Goal: Ask a question

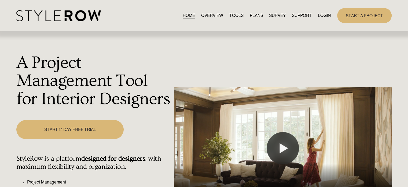
click at [324, 17] on link "LOGIN" at bounding box center [324, 15] width 13 height 7
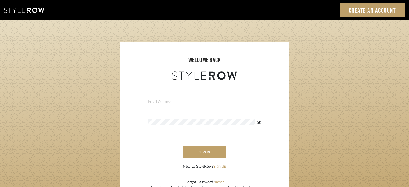
type input "stacie@artisticodesign.net"
click at [260, 120] on icon at bounding box center [258, 122] width 5 height 4
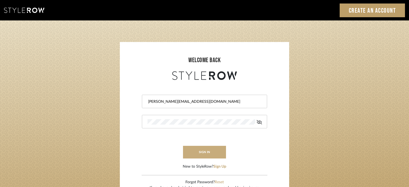
click at [208, 150] on button "sign in" at bounding box center [204, 151] width 43 height 13
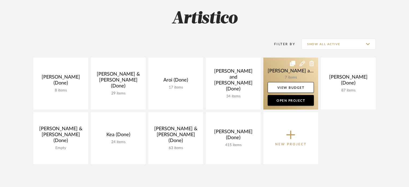
scroll to position [54, 0]
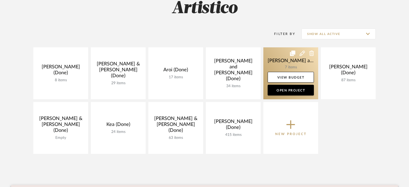
click at [303, 52] on icon at bounding box center [301, 52] width 5 height 5
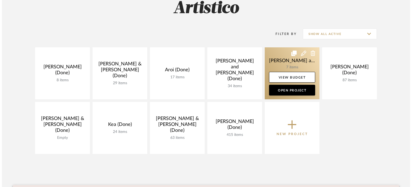
scroll to position [0, 0]
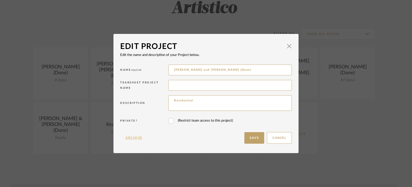
click at [134, 137] on button "Archive" at bounding box center [134, 138] width 28 height 12
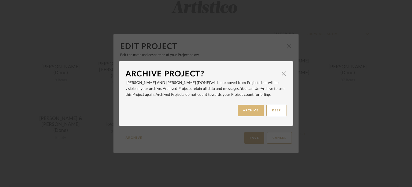
click at [249, 107] on button "ARCHIVE" at bounding box center [251, 110] width 26 height 12
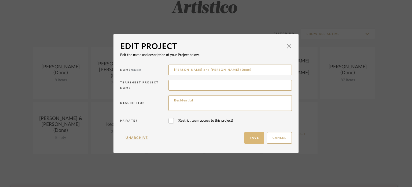
click at [257, 138] on button "Save" at bounding box center [255, 138] width 20 height 12
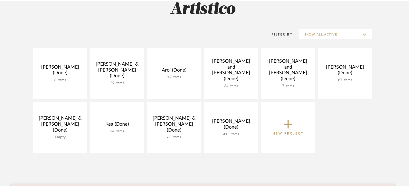
scroll to position [54, 0]
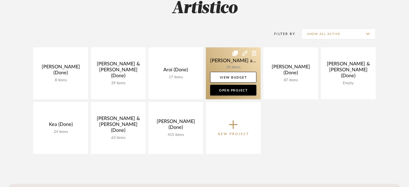
click at [253, 53] on icon at bounding box center [254, 52] width 5 height 5
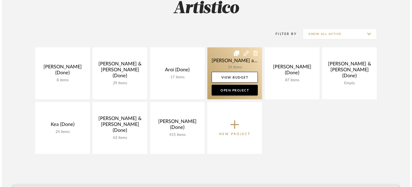
scroll to position [0, 0]
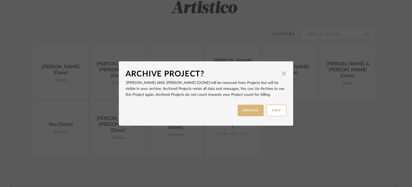
click at [247, 109] on button "ARCHIVE" at bounding box center [251, 110] width 26 height 12
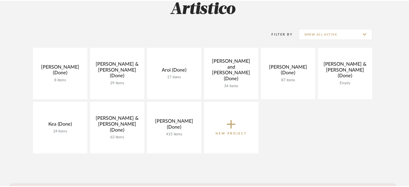
scroll to position [54, 0]
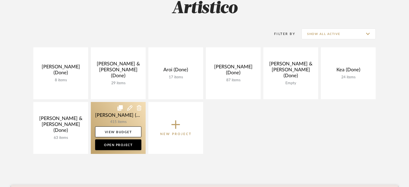
click at [119, 114] on link at bounding box center [118, 128] width 55 height 52
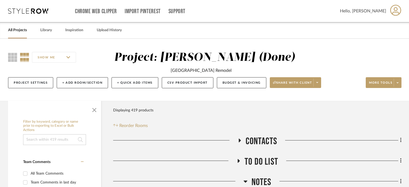
click at [258, 52] on div "Project: Rogers, Elizabeth (Done)" at bounding box center [204, 57] width 181 height 11
click at [263, 60] on div "Project: Rogers, Elizabeth (Done)" at bounding box center [204, 57] width 181 height 11
click at [383, 9] on span "Hello, Stacie" at bounding box center [363, 11] width 46 height 6
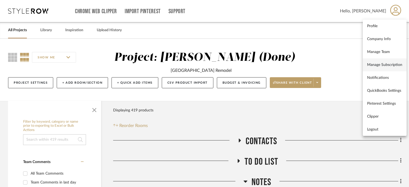
click at [382, 65] on span "Manage Subscription" at bounding box center [384, 64] width 35 height 5
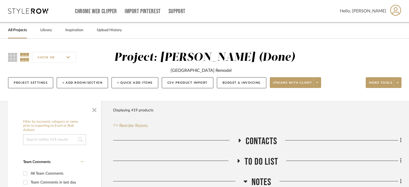
click at [33, 11] on icon at bounding box center [28, 10] width 40 height 5
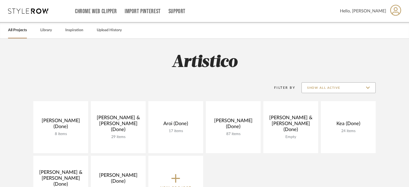
click at [353, 86] on input "Show All Active" at bounding box center [338, 87] width 74 height 11
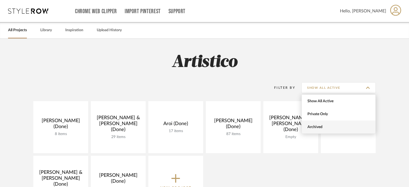
click at [330, 125] on span "Archived" at bounding box center [339, 127] width 64 height 5
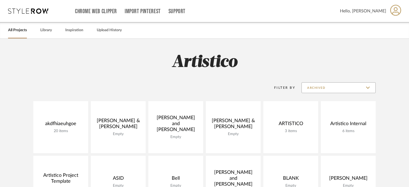
click at [343, 85] on input "Archived" at bounding box center [338, 87] width 74 height 11
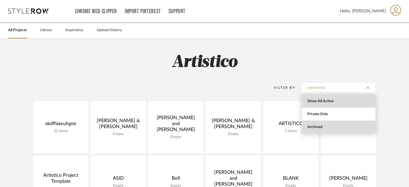
click at [339, 100] on span "Show All Active" at bounding box center [339, 101] width 64 height 5
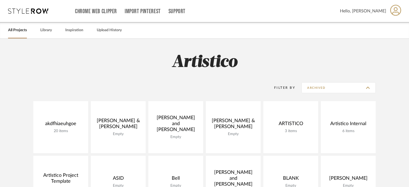
type input "Show All Active"
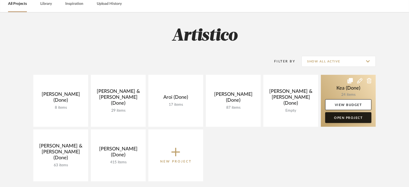
scroll to position [27, 0]
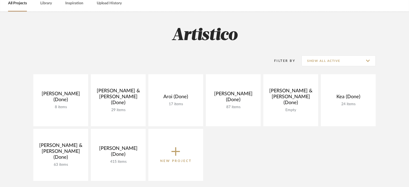
click at [285, 138] on div "Aliano, Angie (Done) 8 items View Budget Open Project Anderson, Bryce & Abby (D…" at bounding box center [204, 128] width 387 height 109
click at [304, 148] on div "Aliano, Angie (Done) 8 items View Budget Open Project Anderson, Bryce & Abby (D…" at bounding box center [204, 128] width 387 height 109
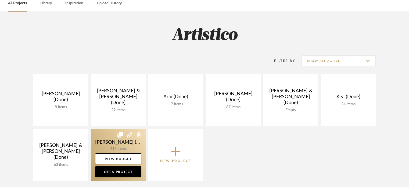
click at [104, 150] on link at bounding box center [118, 155] width 55 height 52
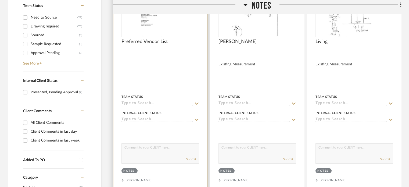
scroll to position [242, 0]
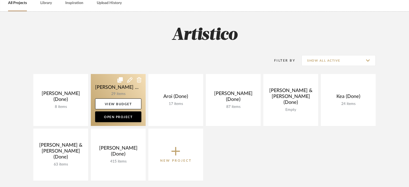
scroll to position [27, 0]
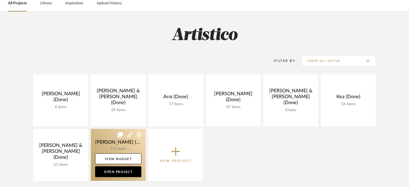
click at [130, 133] on icon at bounding box center [129, 134] width 5 height 5
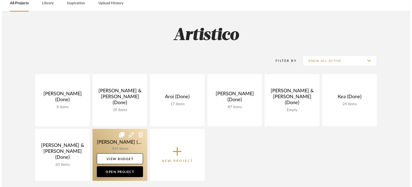
scroll to position [0, 0]
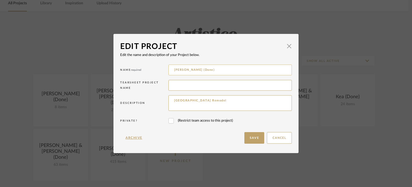
click at [217, 70] on input "Rogers, Elizabeth (Done)" at bounding box center [230, 69] width 123 height 11
type input "Rogers, Elizabeth"
click at [247, 135] on button "Save" at bounding box center [255, 138] width 20 height 12
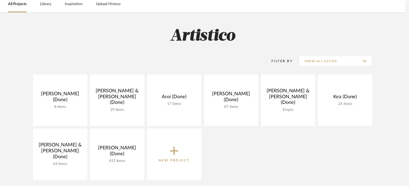
scroll to position [27, 0]
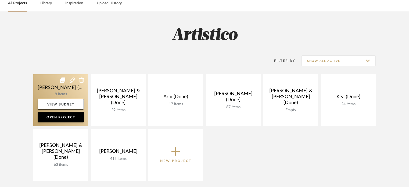
click at [61, 90] on link at bounding box center [60, 100] width 55 height 52
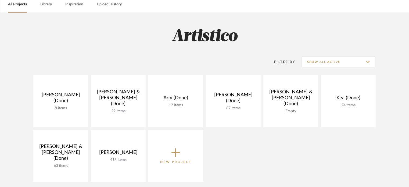
scroll to position [27, 0]
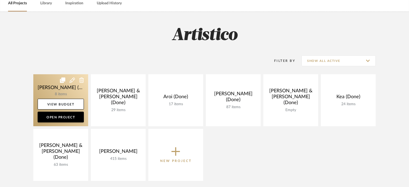
click at [71, 77] on icon at bounding box center [72, 79] width 5 height 5
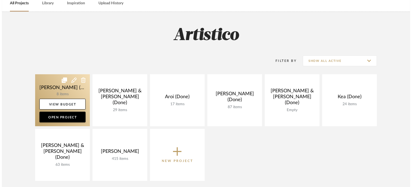
scroll to position [0, 0]
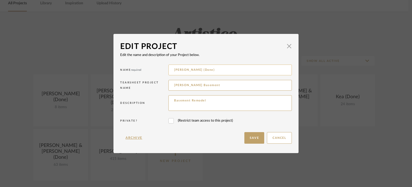
click at [206, 73] on input "Aliano, Angie (Done)" at bounding box center [230, 69] width 123 height 11
click at [209, 70] on input "Aliano, Angie (Done)" at bounding box center [230, 69] width 123 height 11
type input "Aliano, Angie"
click at [254, 137] on button "Save" at bounding box center [255, 138] width 20 height 12
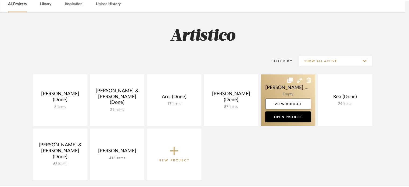
scroll to position [27, 0]
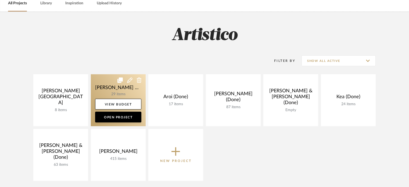
click at [129, 80] on icon at bounding box center [129, 79] width 5 height 5
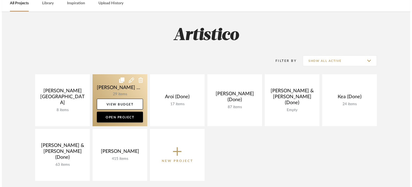
scroll to position [0, 0]
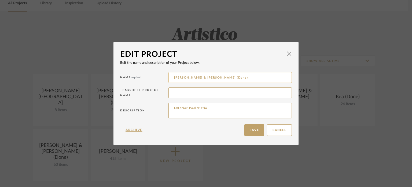
click at [232, 78] on input "Anderson, Bryce & Abby (Done)" at bounding box center [230, 77] width 123 height 11
type input "Anderson, Bryce & Abby"
click at [256, 128] on button "Save" at bounding box center [255, 130] width 20 height 12
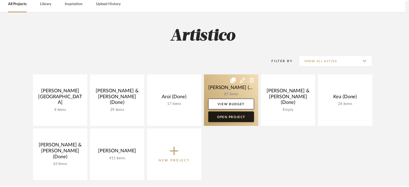
scroll to position [27, 0]
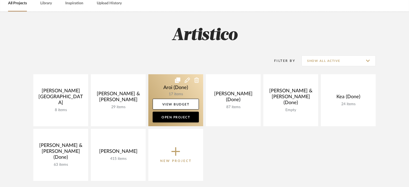
click at [177, 87] on link at bounding box center [175, 100] width 55 height 52
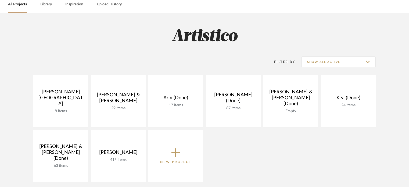
scroll to position [27, 0]
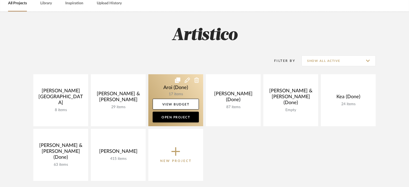
click at [186, 79] on icon at bounding box center [186, 79] width 5 height 5
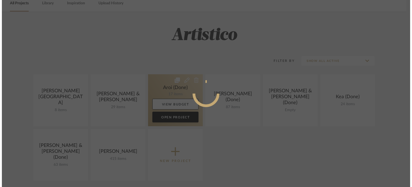
scroll to position [0, 0]
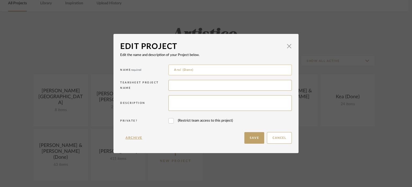
click at [199, 70] on input "Aroi (Done)" at bounding box center [230, 69] width 123 height 11
type input "Aroi"
click at [255, 138] on button "Save" at bounding box center [255, 138] width 20 height 12
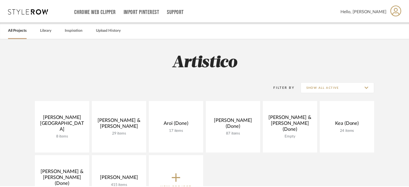
scroll to position [27, 0]
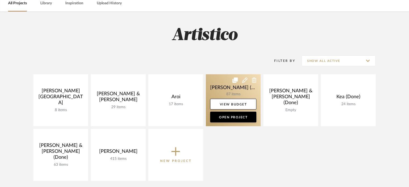
click at [242, 81] on icon at bounding box center [244, 79] width 5 height 5
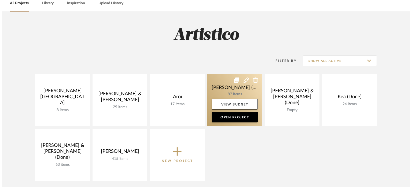
scroll to position [0, 0]
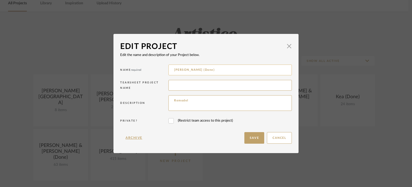
click at [217, 70] on input "Hart, Steven (Done)" at bounding box center [230, 69] width 123 height 11
type input "Hart, Steven"
click at [256, 138] on button "Save" at bounding box center [255, 138] width 20 height 12
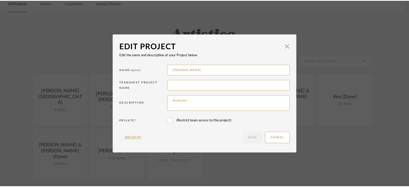
scroll to position [27, 0]
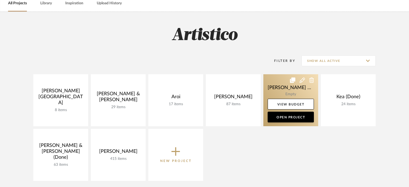
click at [301, 80] on icon at bounding box center [301, 79] width 5 height 5
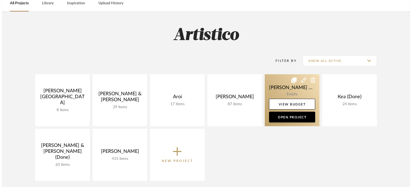
scroll to position [0, 0]
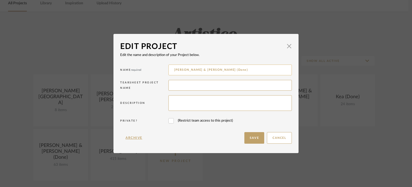
click at [246, 69] on input "Heaney, Tom & Kathy (Done)" at bounding box center [230, 69] width 123 height 11
type input "Heaney, Tom & Kathy"
drag, startPoint x: 250, startPoint y: 138, endPoint x: 250, endPoint y: 135, distance: 3.3
click at [250, 137] on button "Save" at bounding box center [255, 138] width 20 height 12
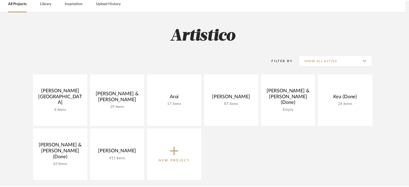
scroll to position [27, 0]
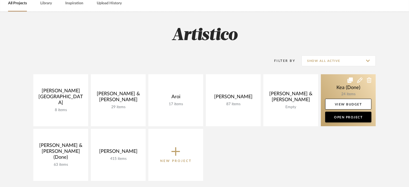
click at [360, 78] on icon at bounding box center [359, 79] width 5 height 5
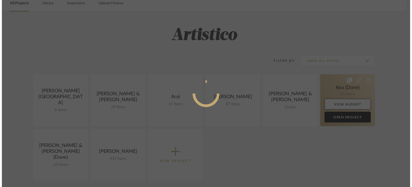
scroll to position [0, 0]
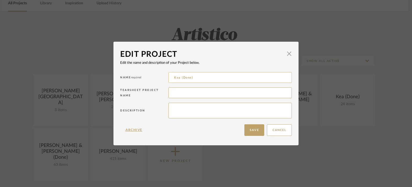
click at [228, 77] on input "Kea (Done)" at bounding box center [230, 77] width 123 height 11
type input "Kea"
click at [250, 131] on button "Save" at bounding box center [255, 130] width 20 height 12
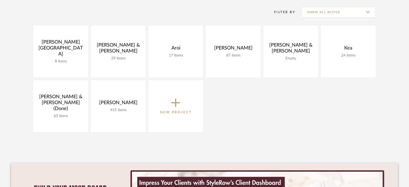
scroll to position [81, 0]
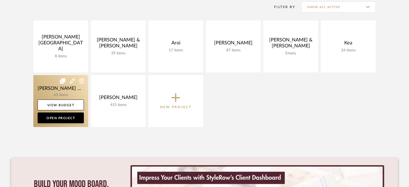
click at [73, 81] on icon at bounding box center [72, 80] width 5 height 5
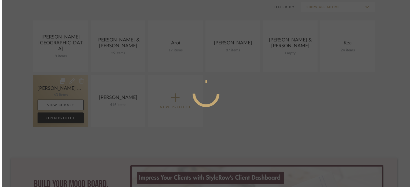
scroll to position [0, 0]
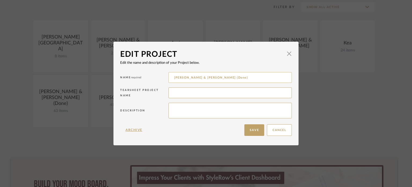
click at [227, 77] on input "Kellis, Shawn & JennI (Done)" at bounding box center [230, 77] width 123 height 11
type input "Kellis, Shawn & Jenni"
click at [257, 129] on button "Save" at bounding box center [255, 130] width 20 height 12
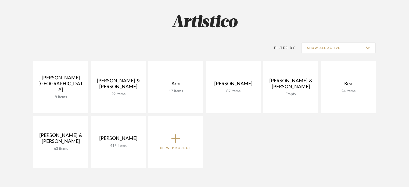
scroll to position [27, 0]
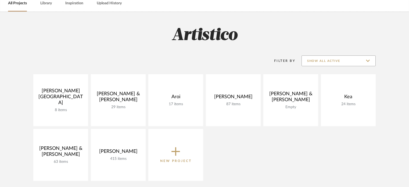
click at [336, 57] on input "Show All Active" at bounding box center [338, 60] width 74 height 11
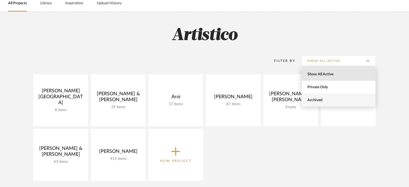
click at [325, 101] on span "Archived" at bounding box center [339, 100] width 64 height 5
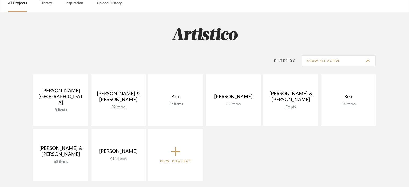
type input "Archived"
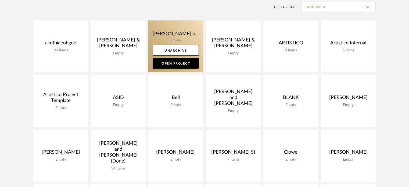
scroll to position [54, 0]
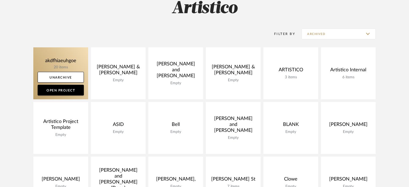
click at [65, 61] on link at bounding box center [60, 73] width 55 height 52
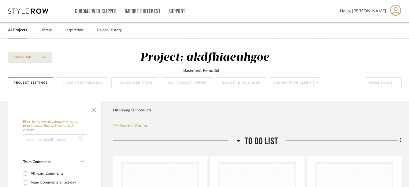
click at [14, 31] on link "All Projects" at bounding box center [17, 30] width 19 height 7
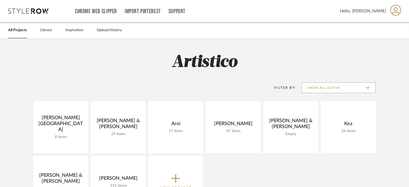
click at [325, 88] on input "Show All Active" at bounding box center [338, 87] width 74 height 11
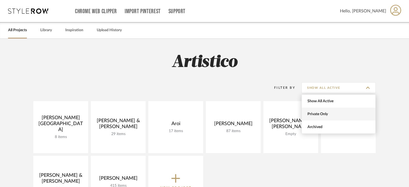
click at [332, 114] on span "Private Only" at bounding box center [339, 114] width 64 height 5
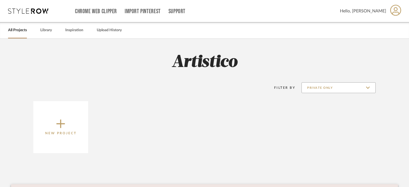
click at [334, 88] on input "Private Only" at bounding box center [338, 87] width 74 height 11
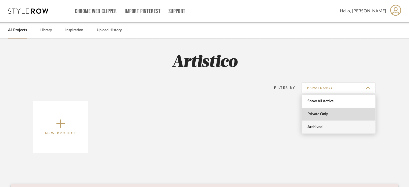
click at [327, 126] on span "Archived" at bounding box center [339, 127] width 64 height 5
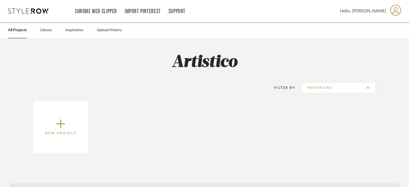
type input "Archived"
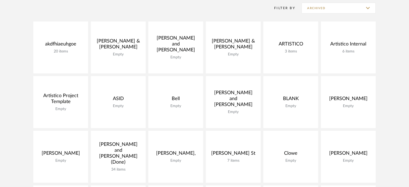
scroll to position [81, 0]
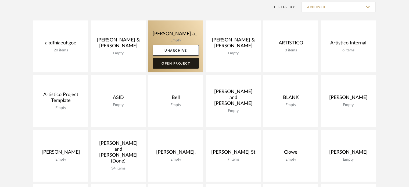
click at [181, 63] on link "Open Project" at bounding box center [175, 63] width 46 height 11
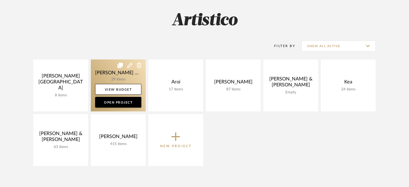
scroll to position [42, 0]
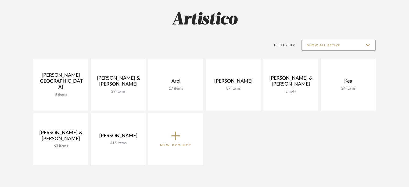
click at [351, 42] on input "Show All Active" at bounding box center [338, 45] width 74 height 11
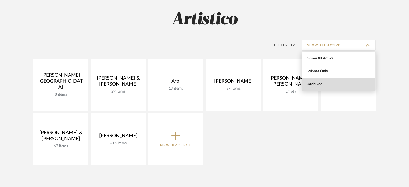
click at [328, 87] on span "Archived" at bounding box center [338, 84] width 74 height 13
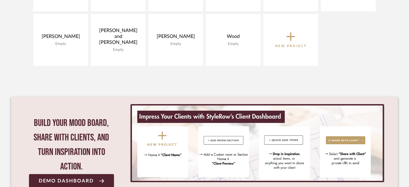
scroll to position [579, 0]
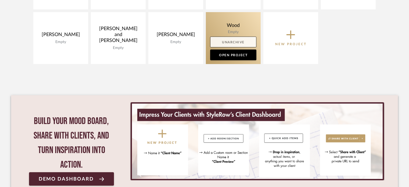
click at [236, 43] on link "Unarchive" at bounding box center [233, 42] width 46 height 11
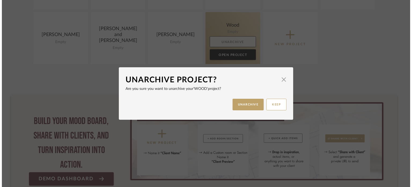
scroll to position [0, 0]
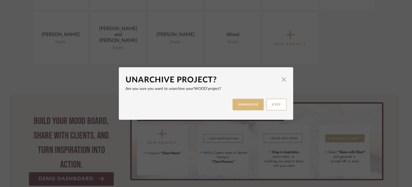
click at [251, 102] on button "UNARCHIVE" at bounding box center [248, 105] width 31 height 12
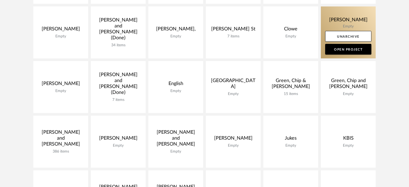
scroll to position [177, 0]
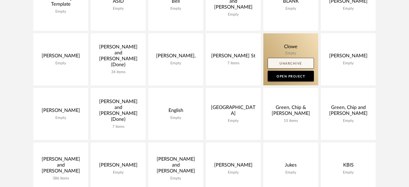
click at [297, 63] on link "Unarchive" at bounding box center [290, 63] width 46 height 11
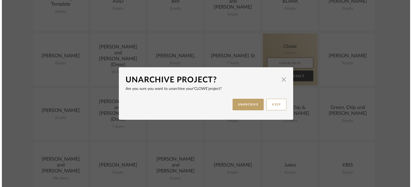
scroll to position [0, 0]
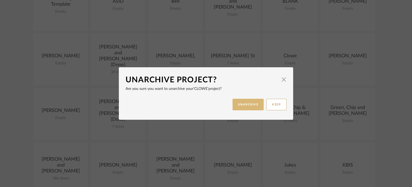
click at [249, 102] on button "UNARCHIVE" at bounding box center [248, 105] width 31 height 12
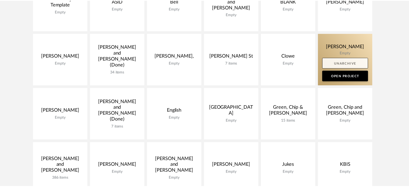
scroll to position [177, 0]
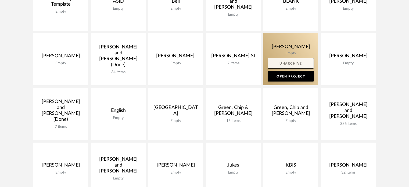
click at [300, 62] on link "Unarchive" at bounding box center [290, 63] width 46 height 11
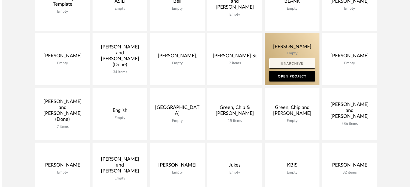
scroll to position [0, 0]
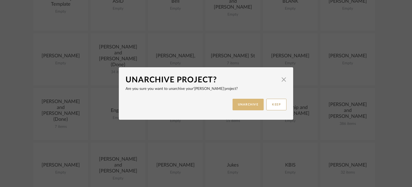
click at [250, 102] on button "UNARCHIVE" at bounding box center [248, 105] width 31 height 12
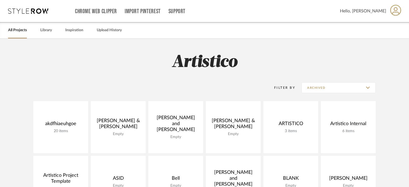
click at [383, 13] on span "Hello, Stacie" at bounding box center [363, 11] width 46 height 6
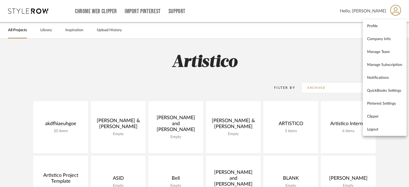
click at [276, 56] on div at bounding box center [204, 93] width 409 height 187
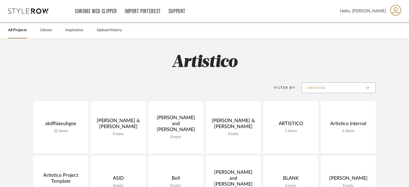
click at [312, 89] on input "Archived" at bounding box center [338, 87] width 74 height 11
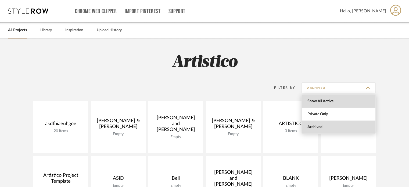
click at [322, 98] on span "Show All Active" at bounding box center [338, 100] width 74 height 13
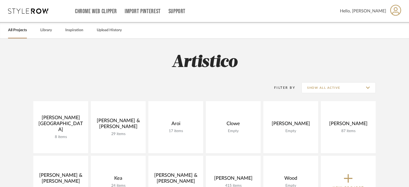
scroll to position [54, 0]
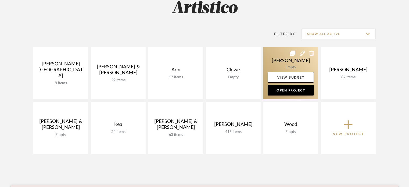
click at [310, 53] on icon at bounding box center [311, 52] width 5 height 5
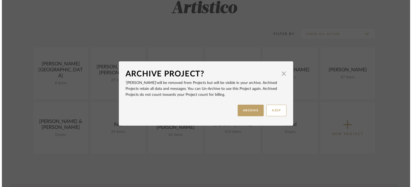
scroll to position [0, 0]
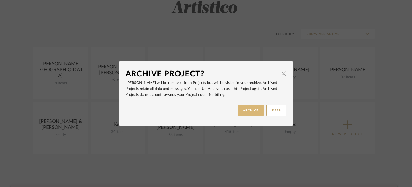
click at [250, 110] on button "ARCHIVE" at bounding box center [251, 110] width 26 height 12
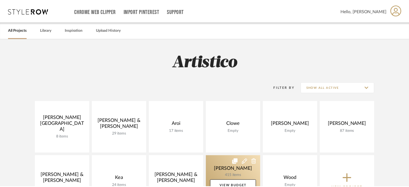
scroll to position [54, 0]
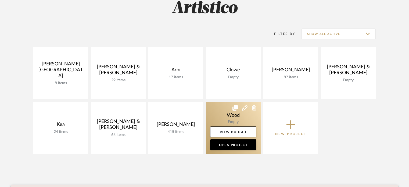
click at [253, 108] on icon at bounding box center [254, 107] width 5 height 5
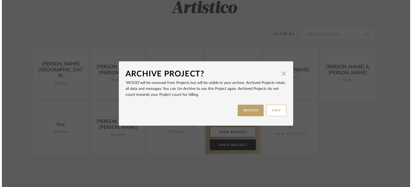
scroll to position [0, 0]
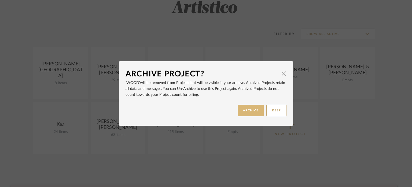
click at [253, 110] on button "ARCHIVE" at bounding box center [251, 110] width 26 height 12
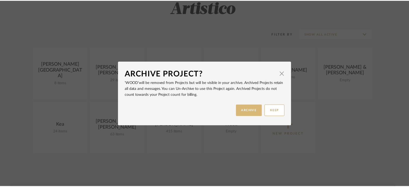
scroll to position [54, 0]
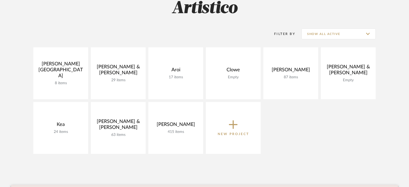
click at [348, 121] on div "Aliano, Angie 8 items View Budget Open Project Anderson, Bryce & Abby 29 items …" at bounding box center [204, 101] width 387 height 109
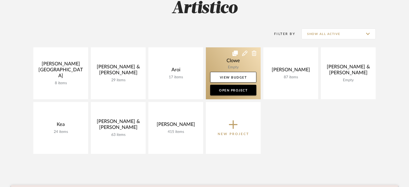
click at [254, 52] on icon at bounding box center [254, 52] width 5 height 5
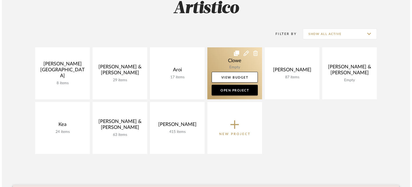
scroll to position [0, 0]
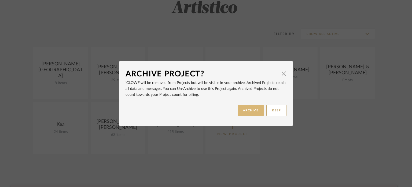
click at [252, 109] on button "ARCHIVE" at bounding box center [251, 110] width 26 height 12
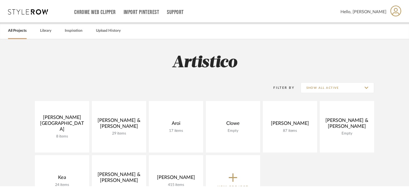
scroll to position [54, 0]
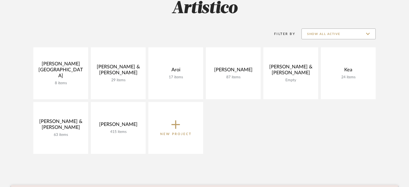
click at [353, 31] on input "Show All Active" at bounding box center [338, 33] width 74 height 11
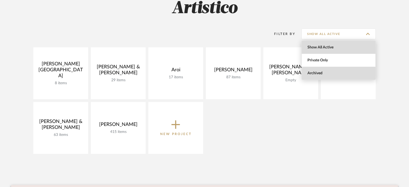
click at [336, 72] on span "Archived" at bounding box center [339, 73] width 64 height 5
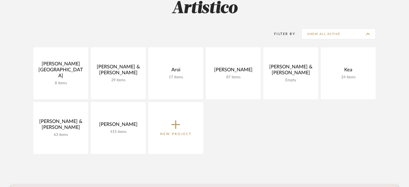
type input "Archived"
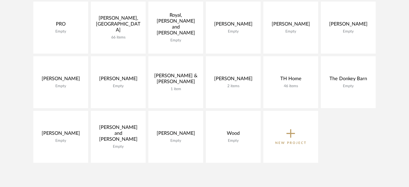
scroll to position [469, 0]
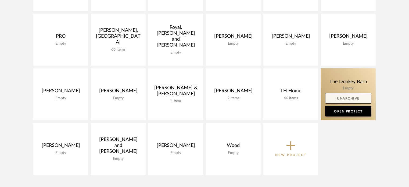
click at [352, 98] on link "Unarchive" at bounding box center [348, 98] width 46 height 11
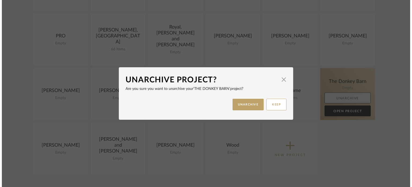
scroll to position [0, 0]
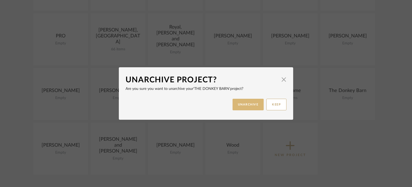
click at [245, 101] on button "UNARCHIVE" at bounding box center [248, 105] width 31 height 12
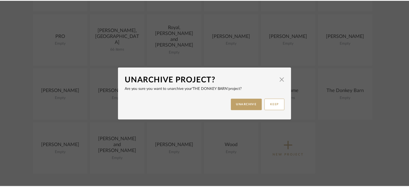
scroll to position [469, 0]
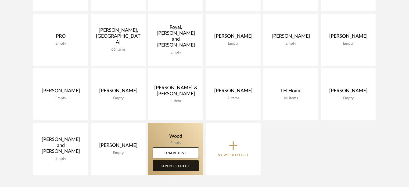
click at [181, 163] on link "Open Project" at bounding box center [175, 165] width 46 height 11
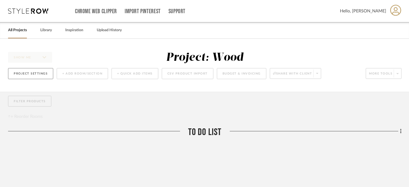
click at [37, 74] on button "Project Settings" at bounding box center [30, 73] width 45 height 11
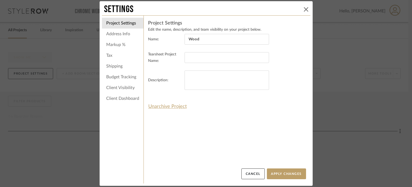
click at [304, 9] on icon at bounding box center [306, 9] width 4 height 4
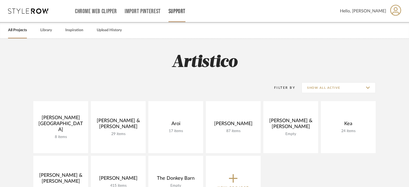
click at [180, 10] on link "Support" at bounding box center [176, 11] width 17 height 5
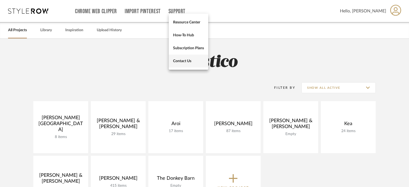
click at [186, 61] on span "Contact Us" at bounding box center [188, 61] width 31 height 5
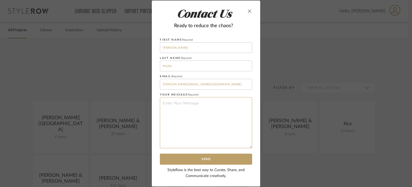
click at [187, 104] on textarea at bounding box center [206, 122] width 92 height 51
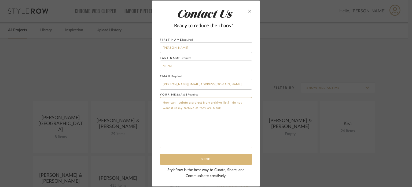
type textarea "How can I delete a project from archive list? I do not want it in my archive as…"
click at [209, 159] on button "Send" at bounding box center [206, 158] width 92 height 11
